Goal: Task Accomplishment & Management: Manage account settings

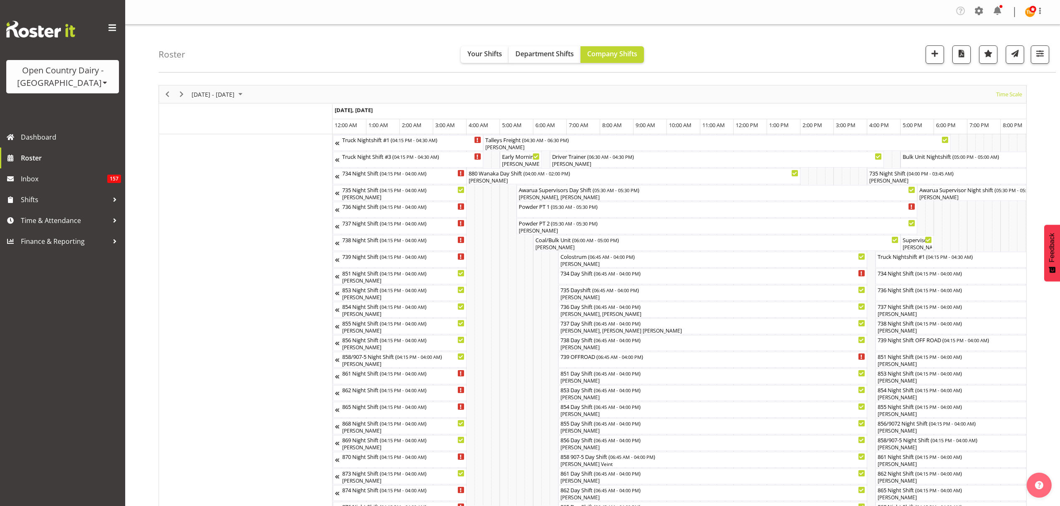
scroll to position [0, 1101]
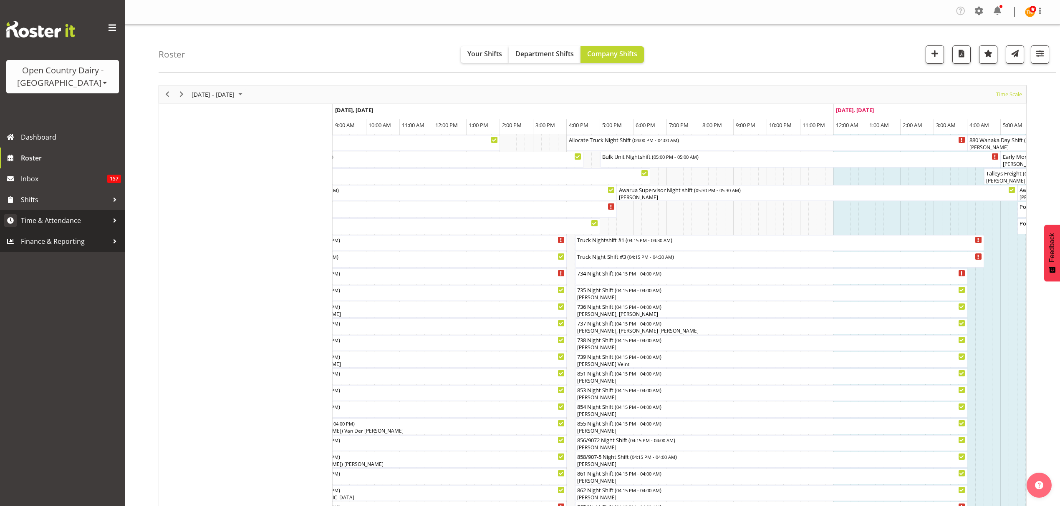
click at [46, 228] on link "Time & Attendance" at bounding box center [62, 220] width 125 height 21
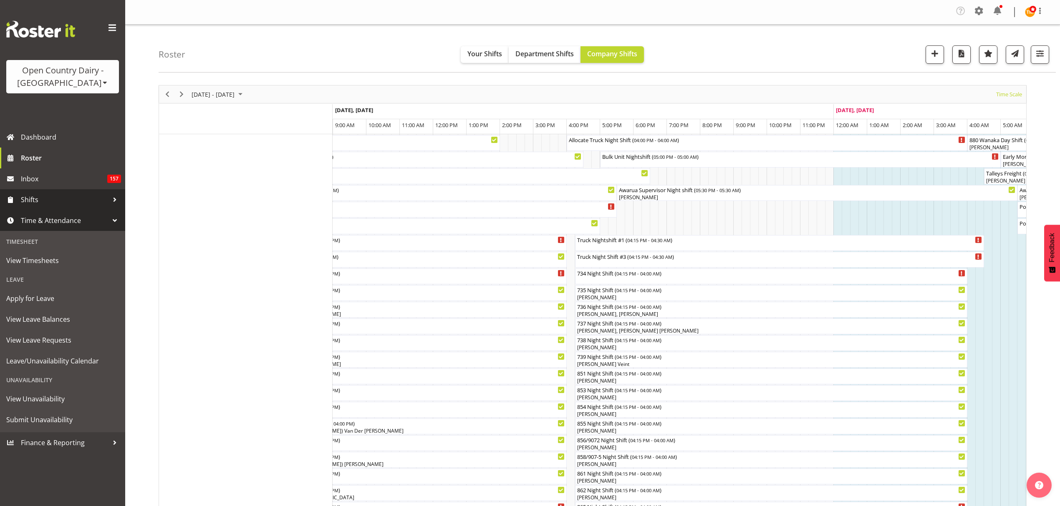
click at [78, 199] on span "Shifts" at bounding box center [65, 200] width 88 height 13
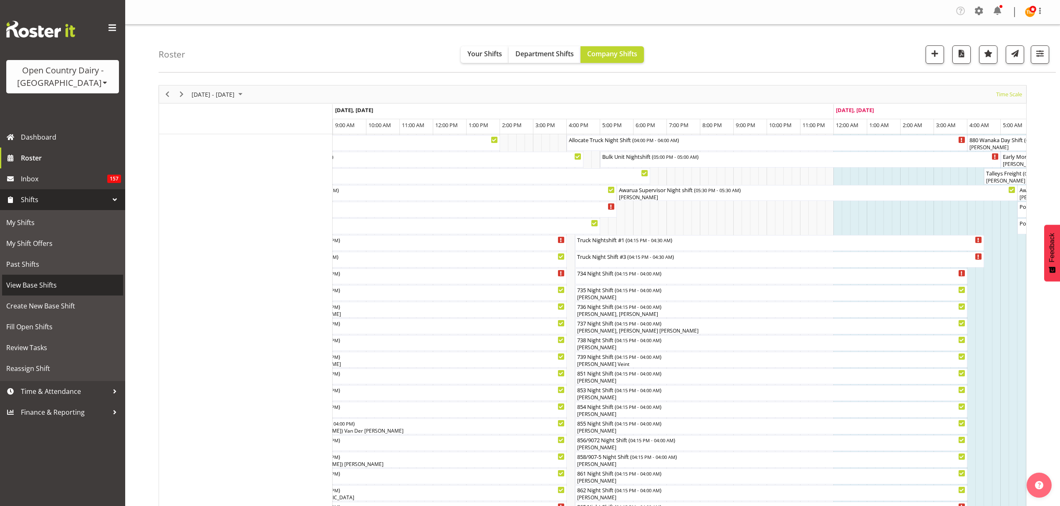
click at [53, 279] on span "View Base Shifts" at bounding box center [62, 285] width 113 height 13
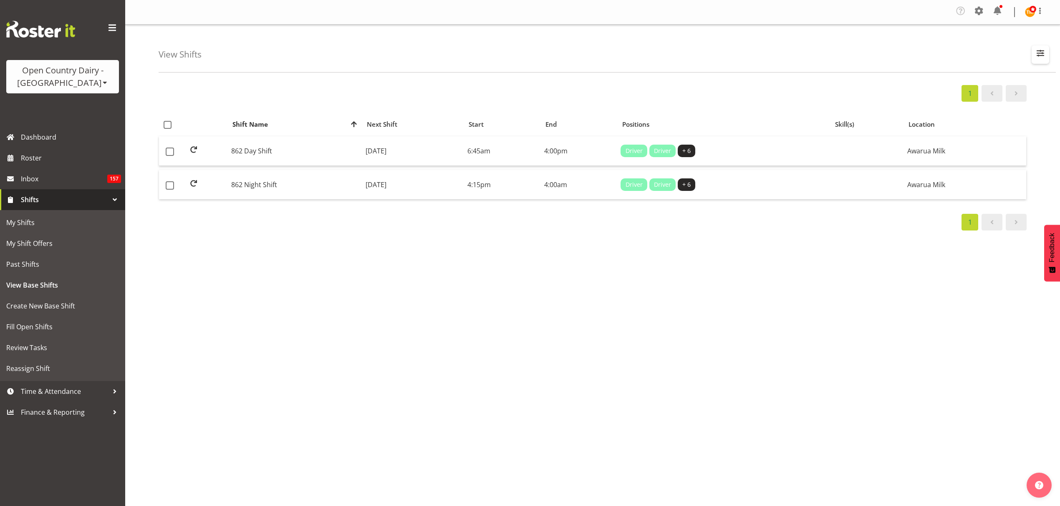
click at [1031, 63] on button "button" at bounding box center [1040, 54] width 18 height 18
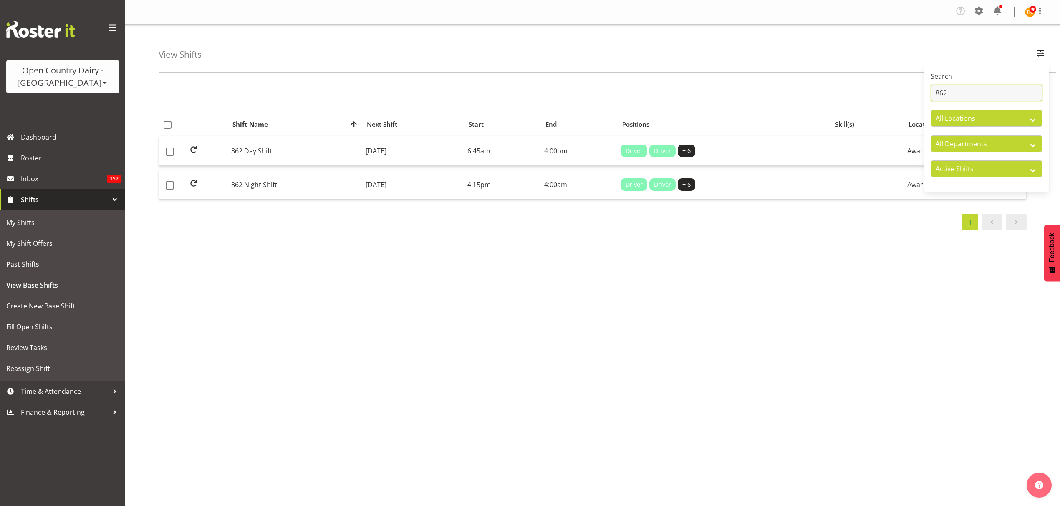
click at [1006, 99] on input "862" at bounding box center [986, 93] width 112 height 17
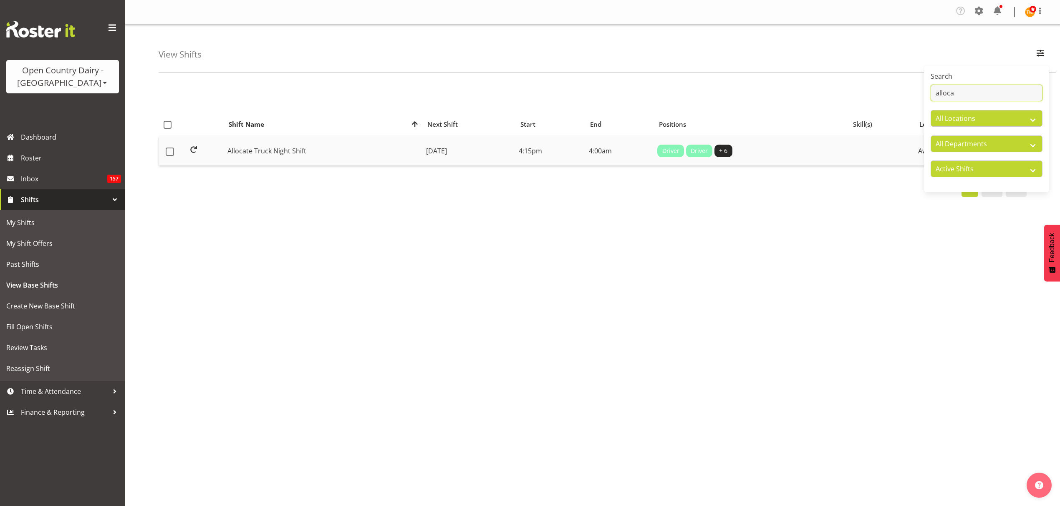
type input "alloca"
click at [355, 145] on td "Allocate Truck Night Shift" at bounding box center [323, 150] width 199 height 29
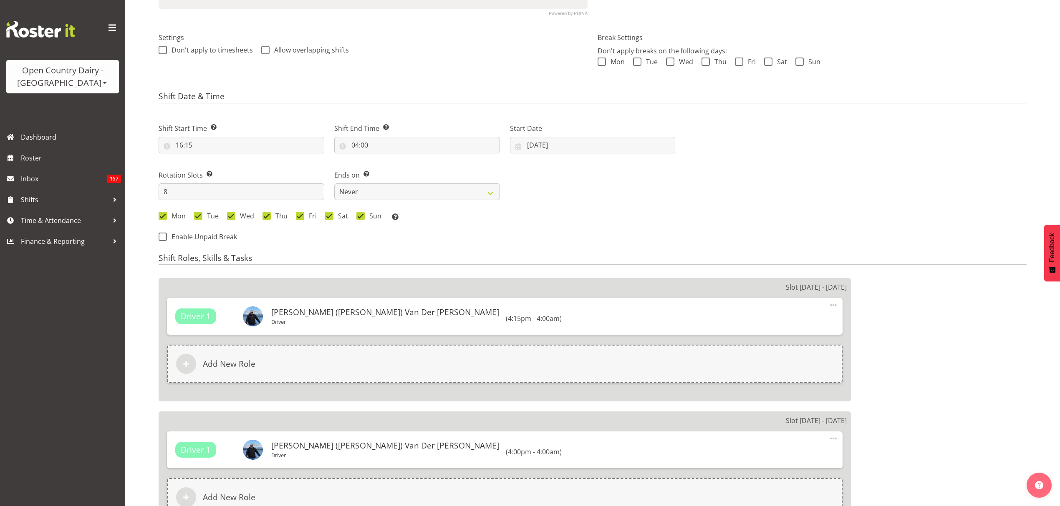
select select
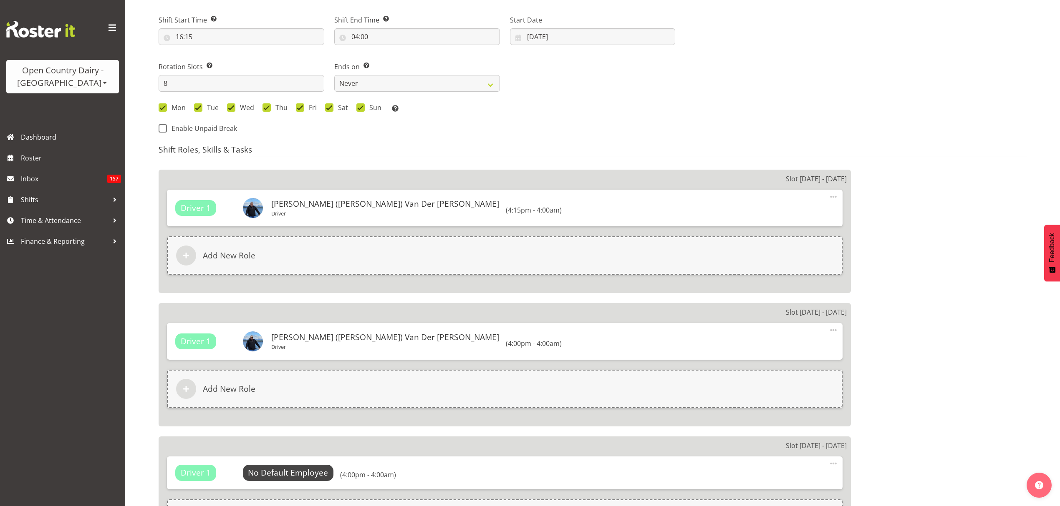
select select
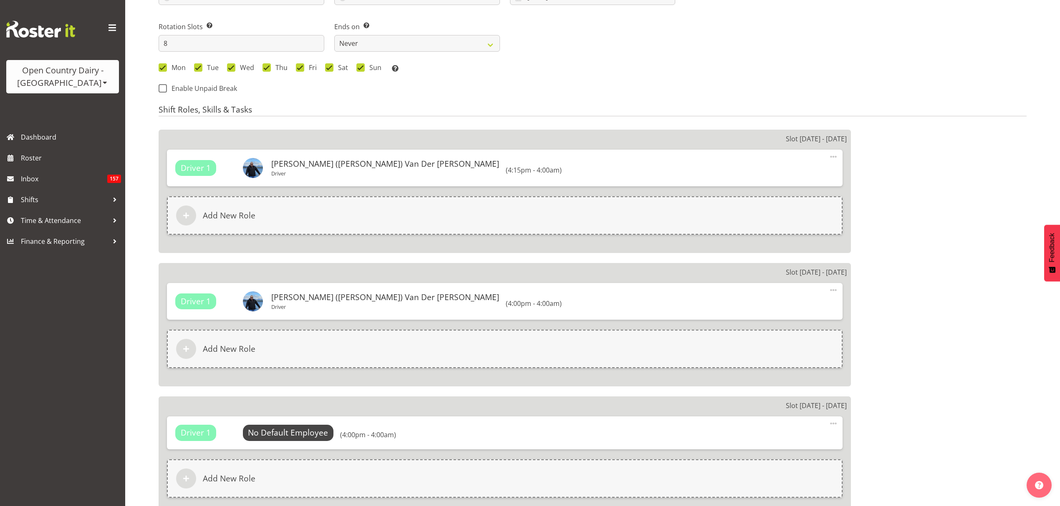
select select
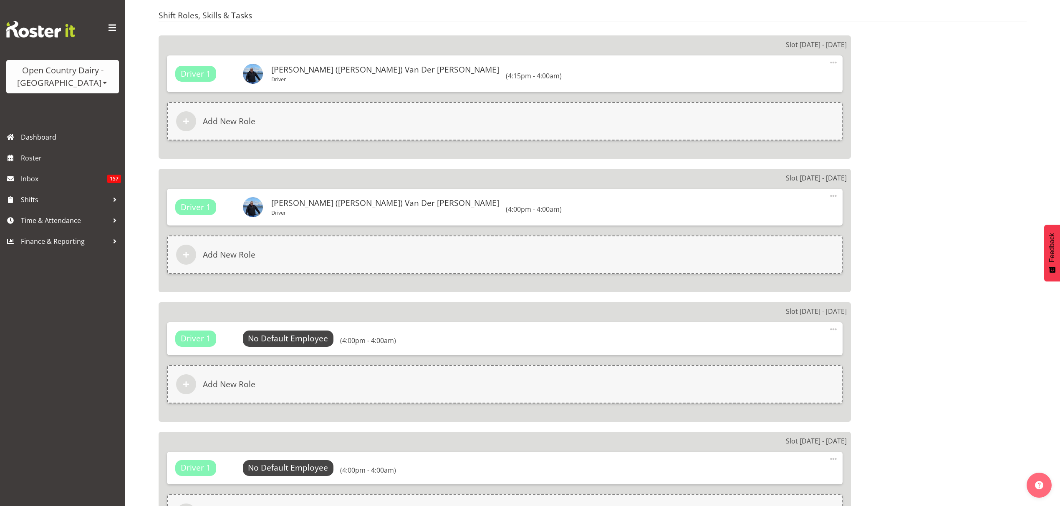
select select
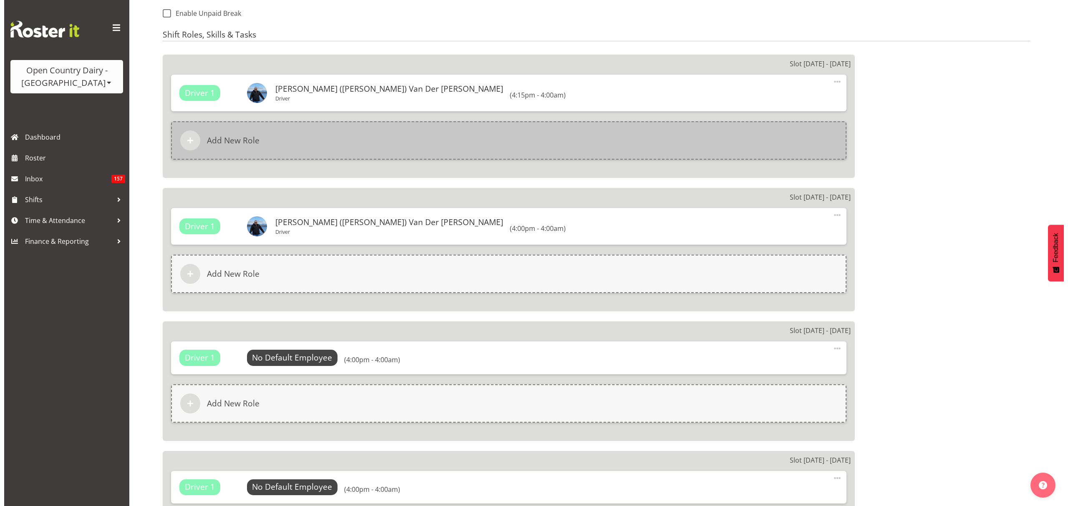
scroll to position [484, 0]
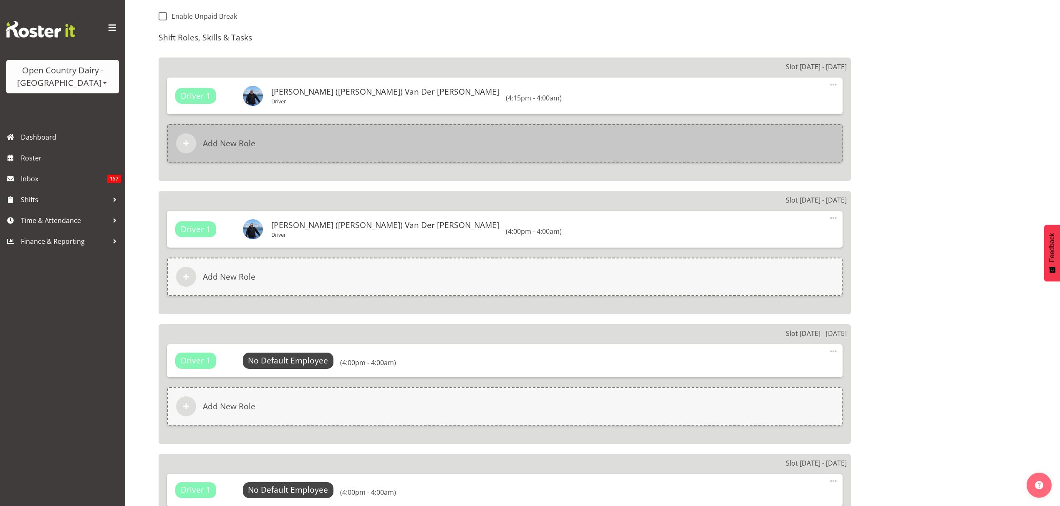
click at [297, 152] on div "Add New Role" at bounding box center [504, 143] width 675 height 38
select select
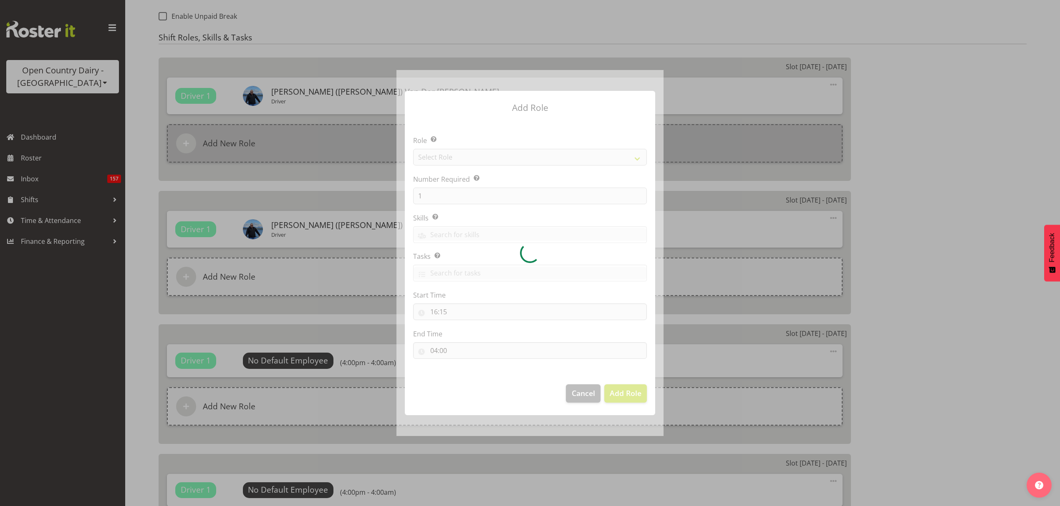
select select
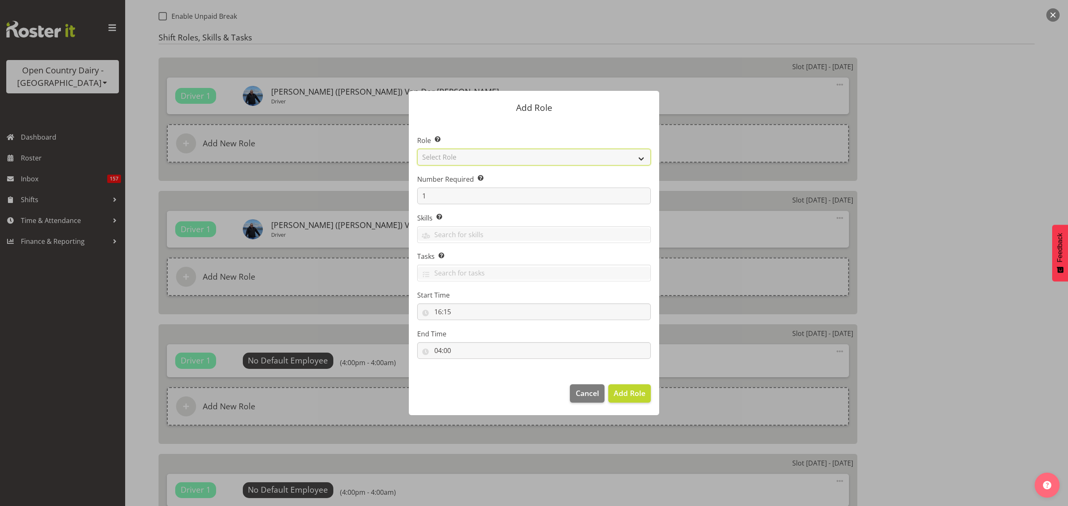
click at [492, 159] on select "Select Role Crew Leader Driver Driver Assessor Dayshift Driver Assessor Nightsh…" at bounding box center [534, 157] width 234 height 17
select select "1154"
click at [417, 149] on select "Select Role Crew Leader Driver Driver Assessor Dayshift Driver Assessor Nightsh…" at bounding box center [534, 157] width 234 height 17
click at [638, 394] on span "Add Role" at bounding box center [630, 393] width 32 height 10
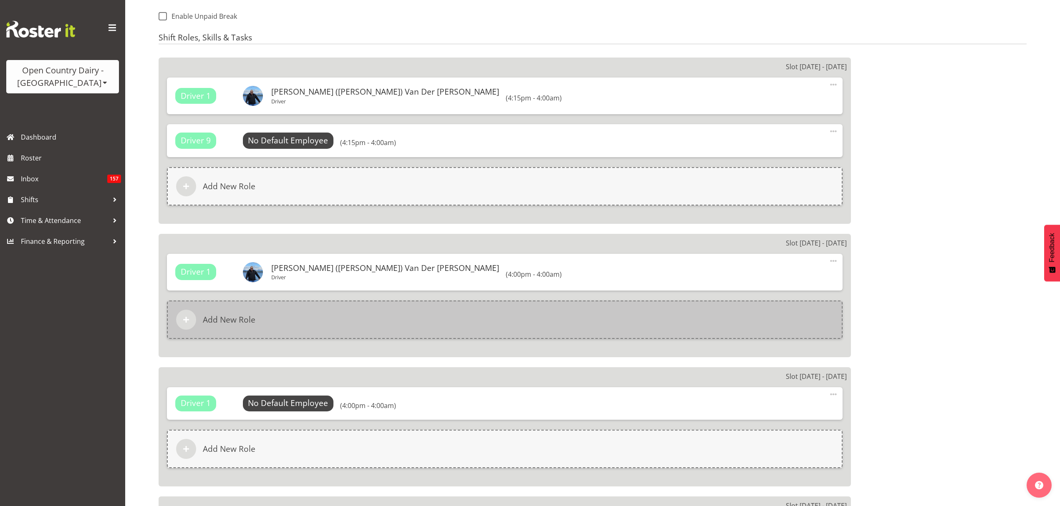
click at [316, 321] on div "Add New Role" at bounding box center [504, 320] width 675 height 38
select select
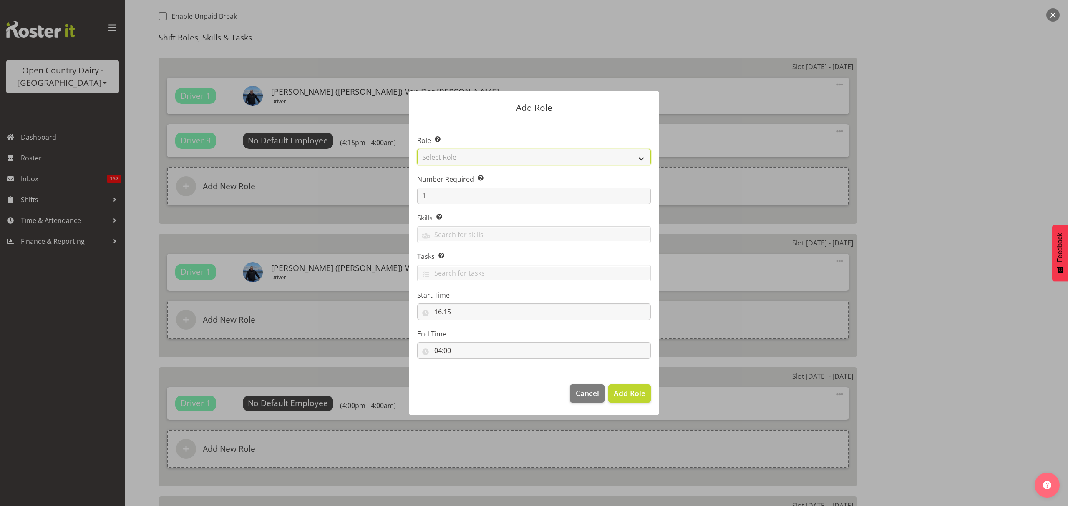
click at [460, 151] on select "Select Role Crew Leader Driver Driver Assessor Dayshift Driver Assessor Nightsh…" at bounding box center [534, 157] width 234 height 17
select select "1154"
click at [417, 149] on select "Select Role Crew Leader Driver Driver Assessor Dayshift Driver Assessor Nightsh…" at bounding box center [534, 157] width 234 height 17
click at [620, 396] on span "Add Role" at bounding box center [630, 393] width 32 height 10
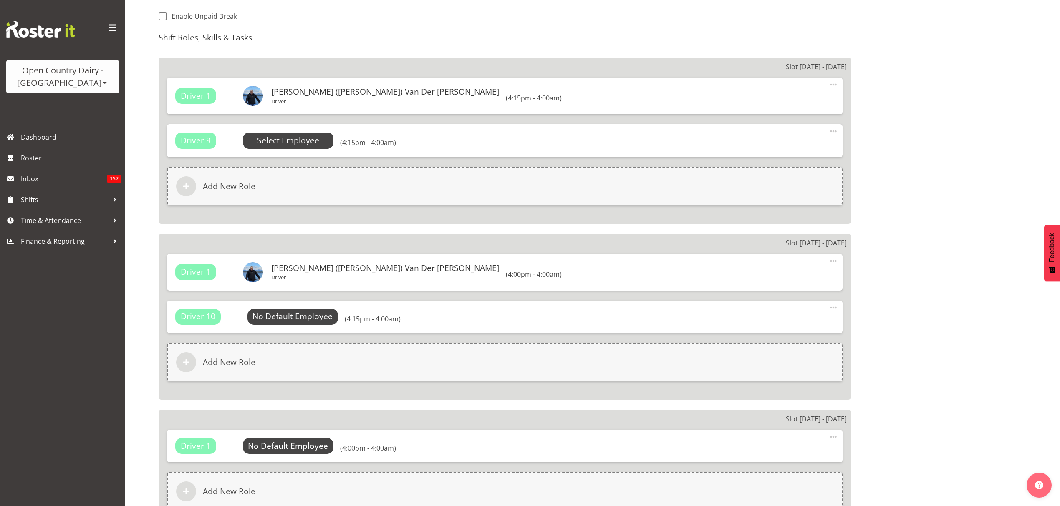
click at [309, 139] on span "Select Employee" at bounding box center [288, 141] width 62 height 12
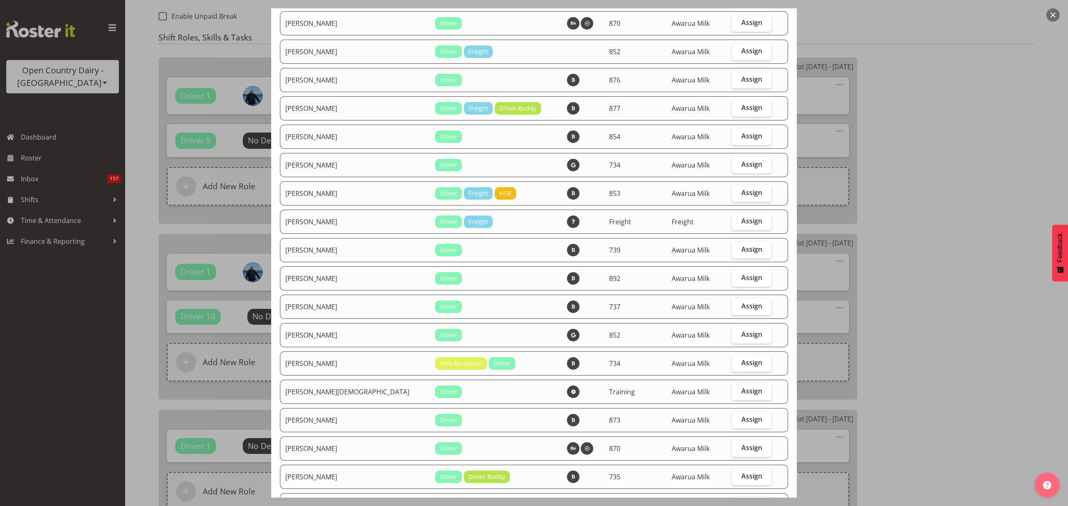
scroll to position [589, 0]
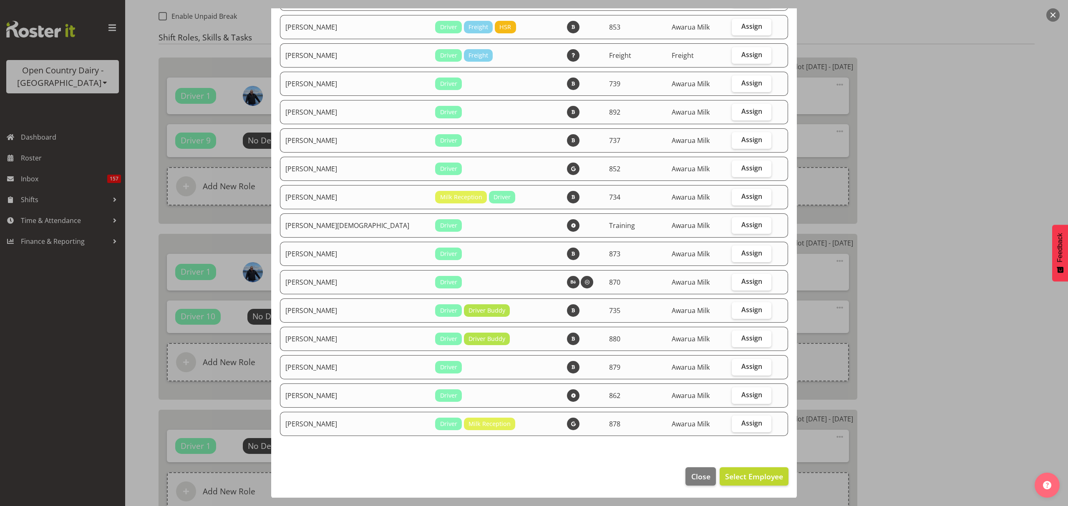
select select "816"
click at [759, 227] on label "Assign" at bounding box center [752, 225] width 40 height 17
click at [737, 227] on input "Assign" at bounding box center [734, 224] width 5 height 5
checkbox input "true"
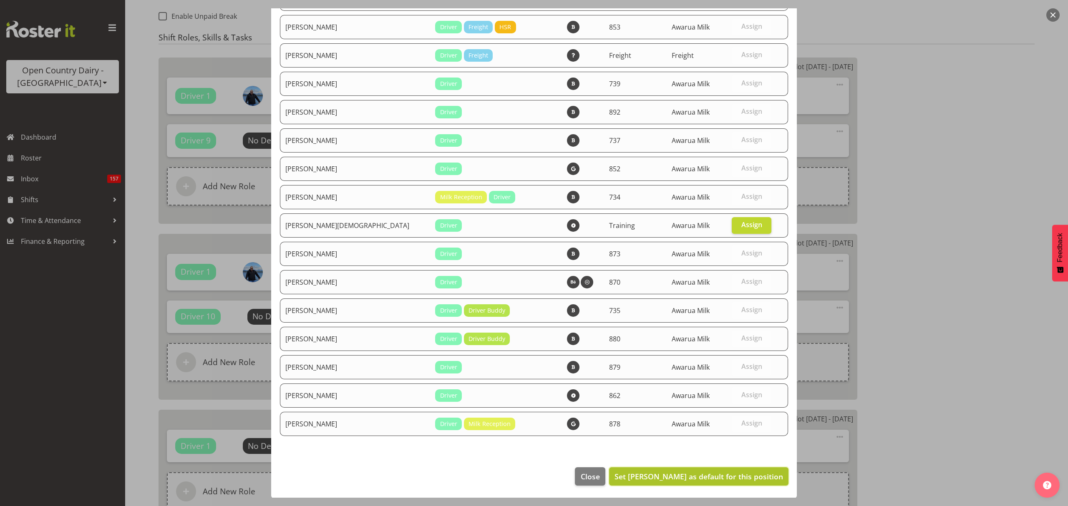
click at [731, 472] on span "Set Shiva Kumaran as default for this position" at bounding box center [699, 477] width 169 height 10
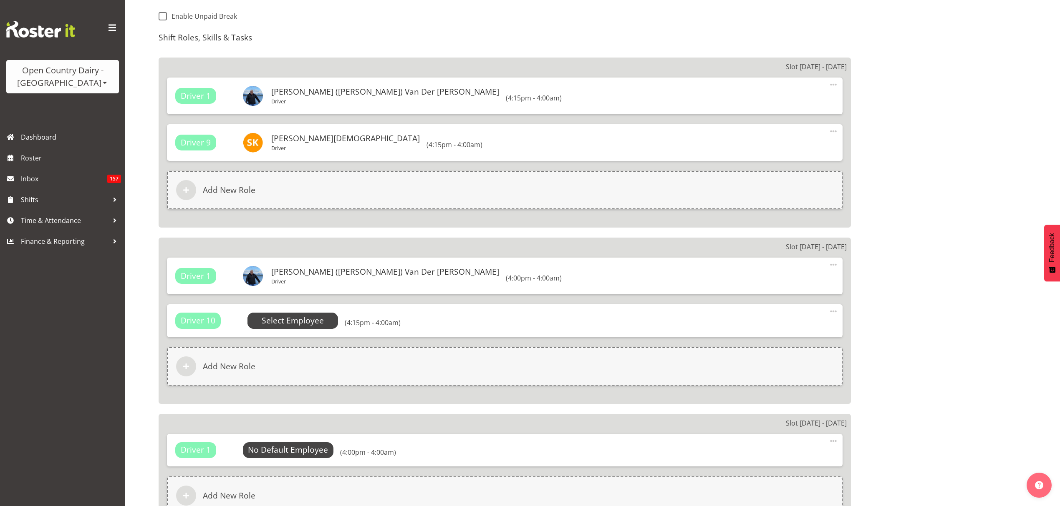
click at [309, 321] on span "Select Employee" at bounding box center [293, 321] width 62 height 12
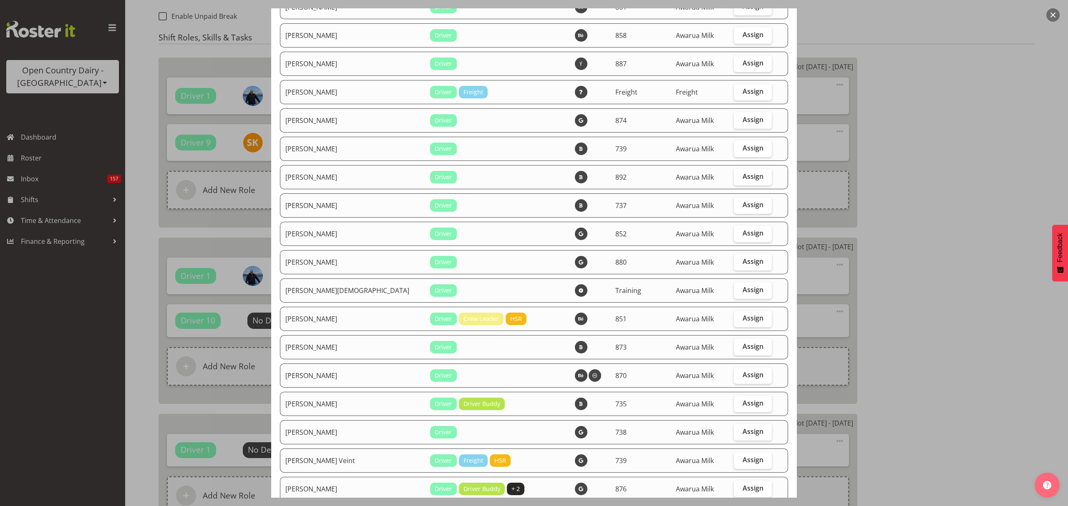
scroll to position [1112, 0]
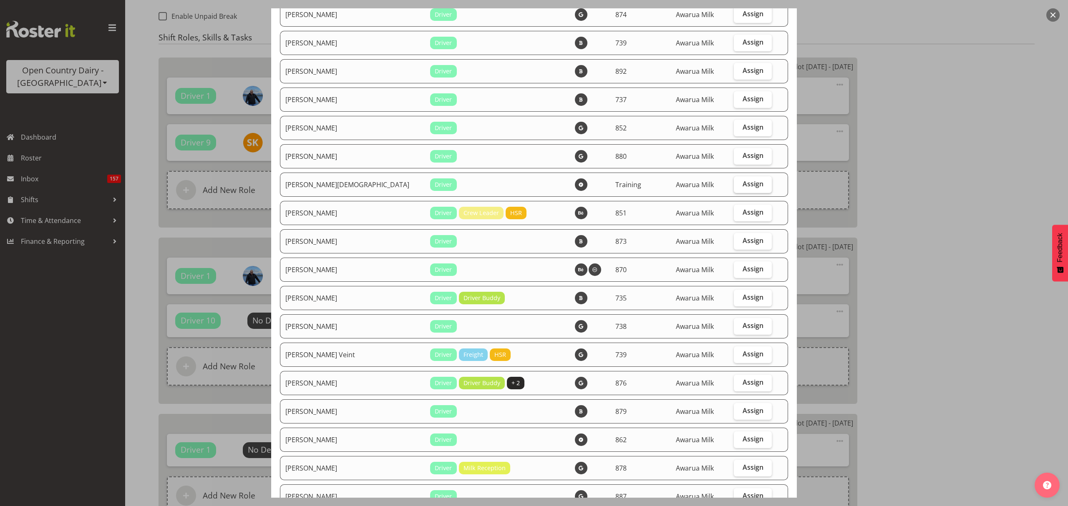
click at [734, 181] on label "Assign" at bounding box center [753, 184] width 38 height 17
click at [734, 181] on input "Assign" at bounding box center [736, 183] width 5 height 5
checkbox input "true"
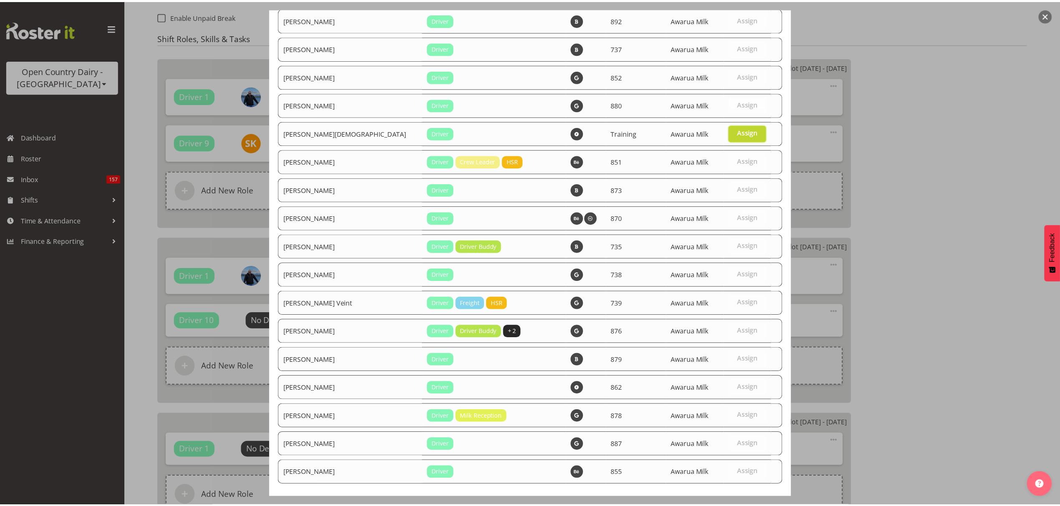
scroll to position [1213, 0]
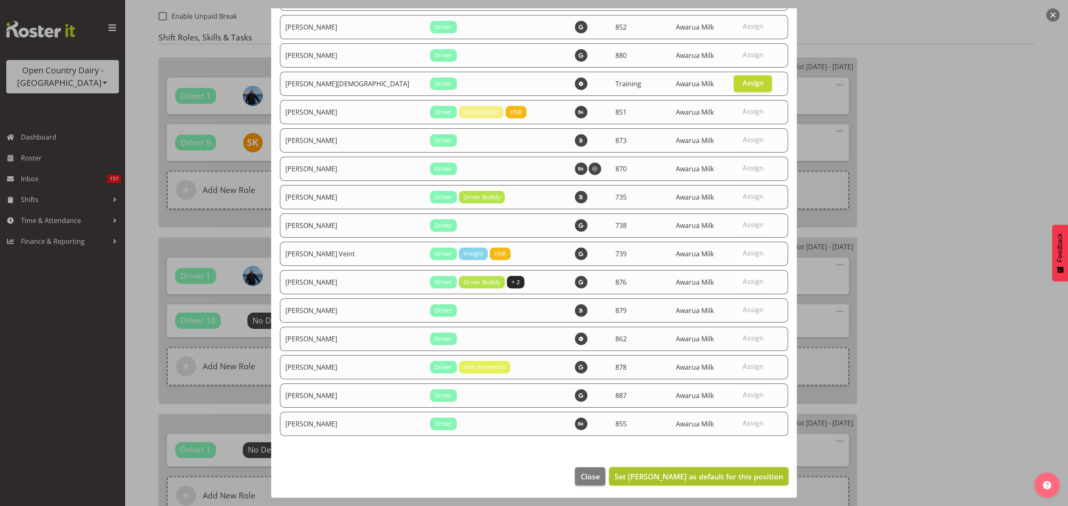
click at [738, 476] on span "Set Shiva Kumaran as default for this position" at bounding box center [699, 477] width 169 height 10
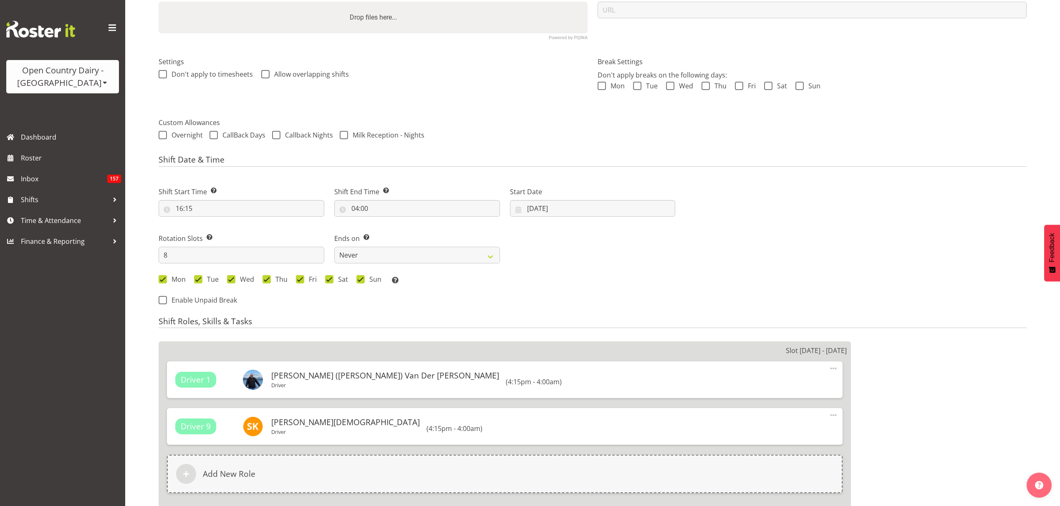
scroll to position [151, 0]
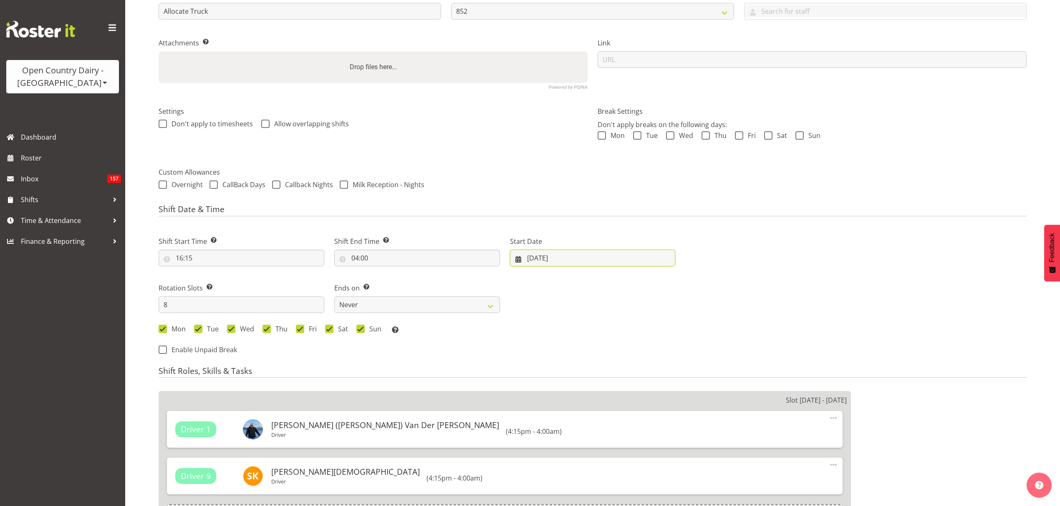
click at [621, 266] on input "28/08/2025" at bounding box center [593, 258] width 166 height 17
click at [740, 276] on div "Next Shifts" at bounding box center [855, 293] width 351 height 137
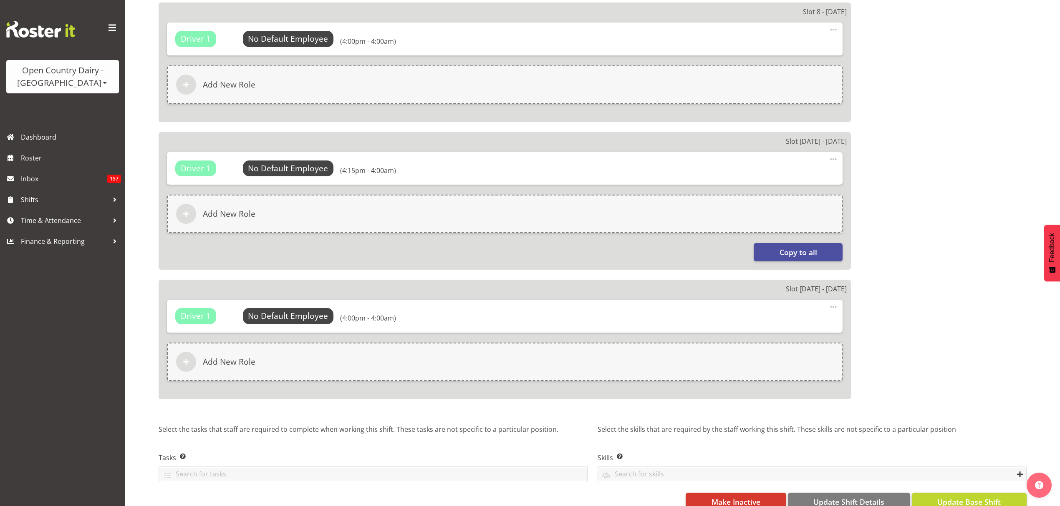
scroll to position [1305, 0]
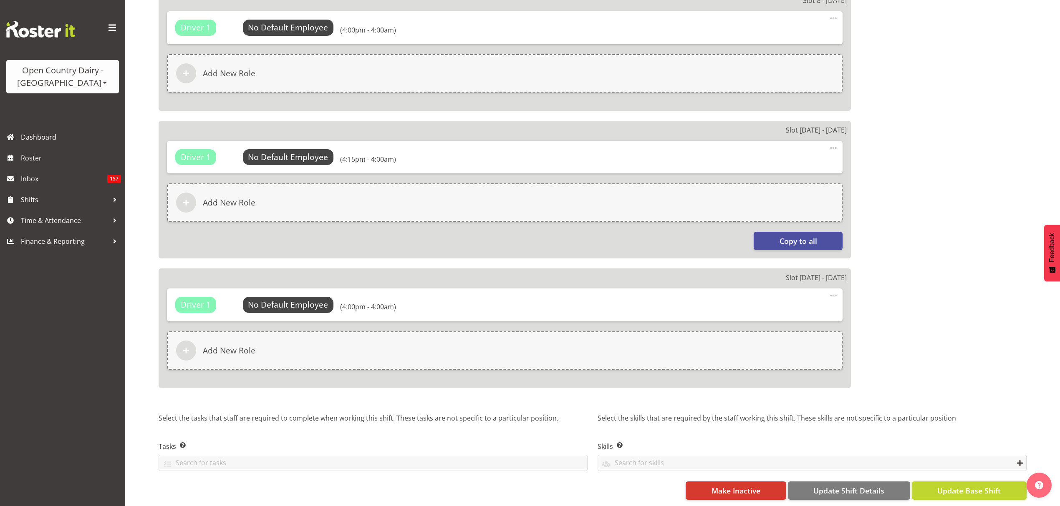
click at [981, 486] on span "Update Base Shift" at bounding box center [968, 491] width 63 height 11
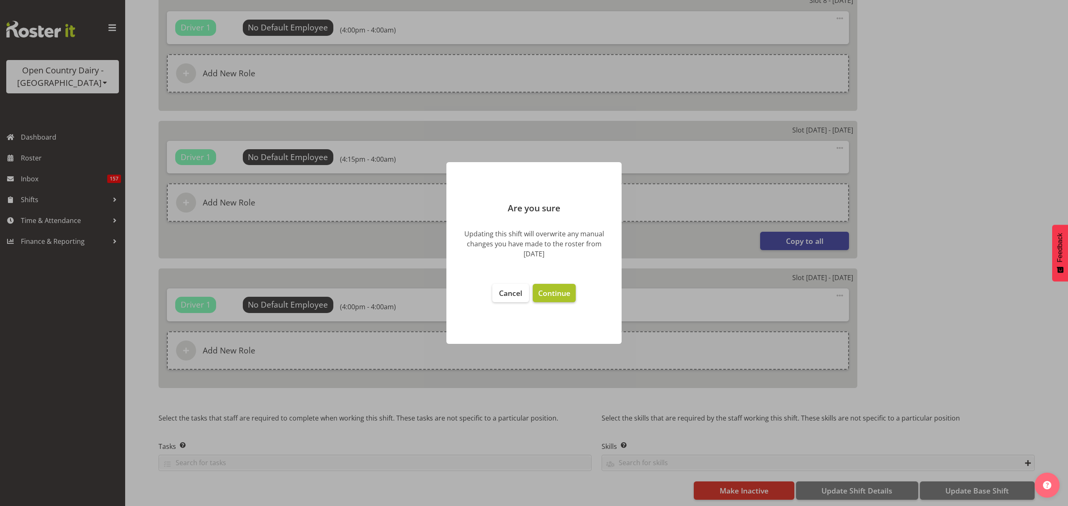
click at [540, 284] on button "Continue" at bounding box center [554, 293] width 43 height 18
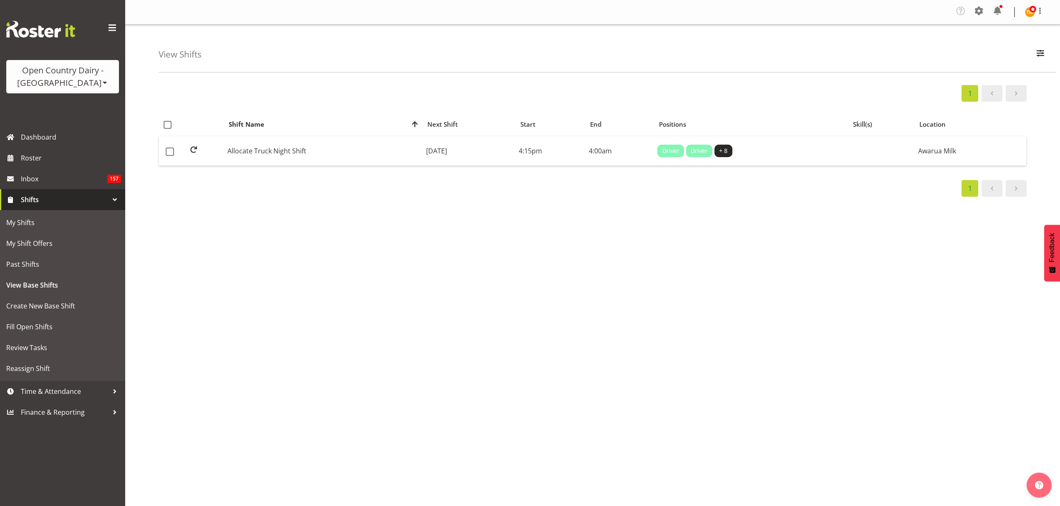
click at [286, 199] on div "1 Shift Name Location Shift Name Next Shift Start End Positions Skill(s) Locati…" at bounding box center [609, 246] width 901 height 334
click at [1027, 52] on div "View Shifts Search alloca All Locations Awarua Milk Awarua Office Freight Horot…" at bounding box center [607, 49] width 897 height 48
click at [1036, 54] on span "button" at bounding box center [1040, 53] width 11 height 11
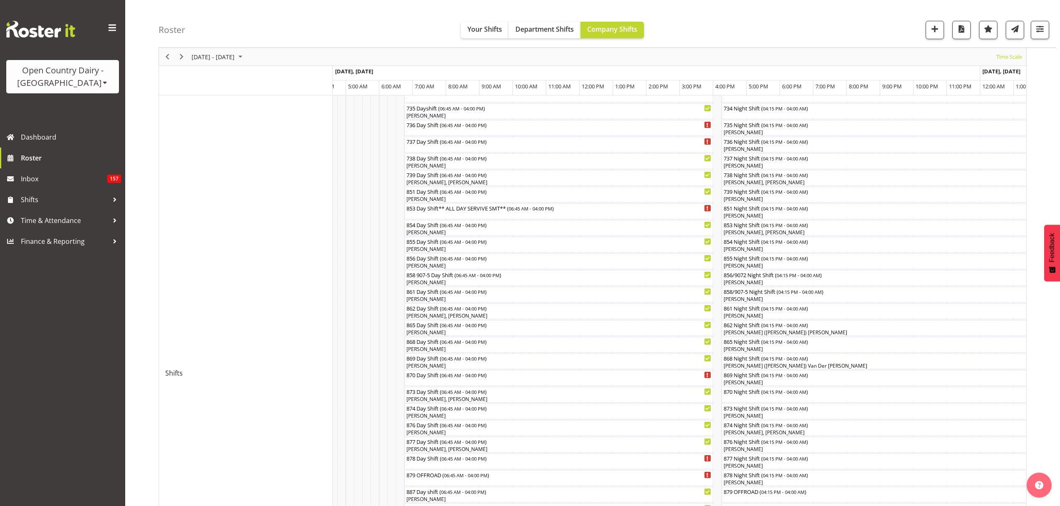
scroll to position [40, 0]
